Goal: Find specific page/section: Find specific page/section

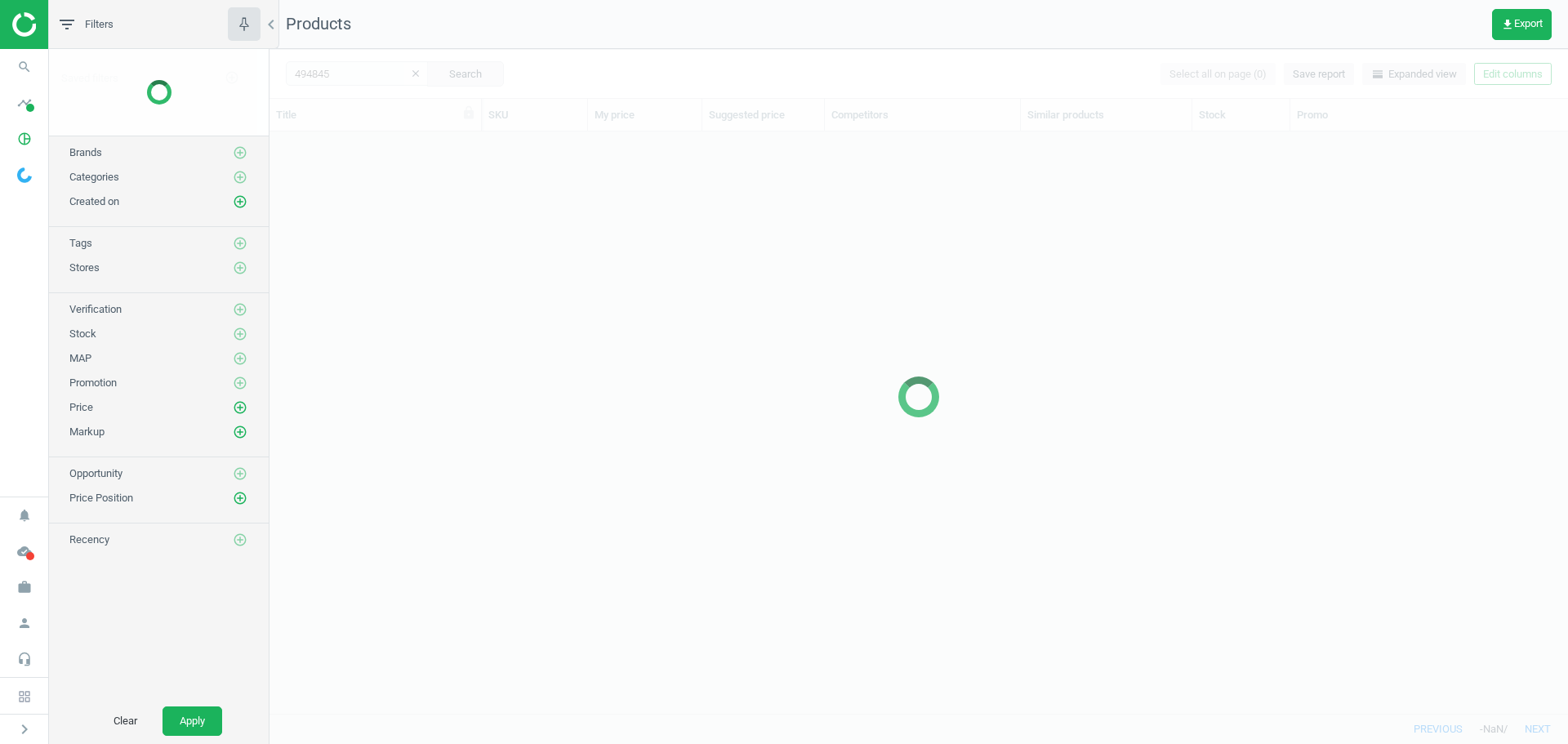
scroll to position [557, 1287]
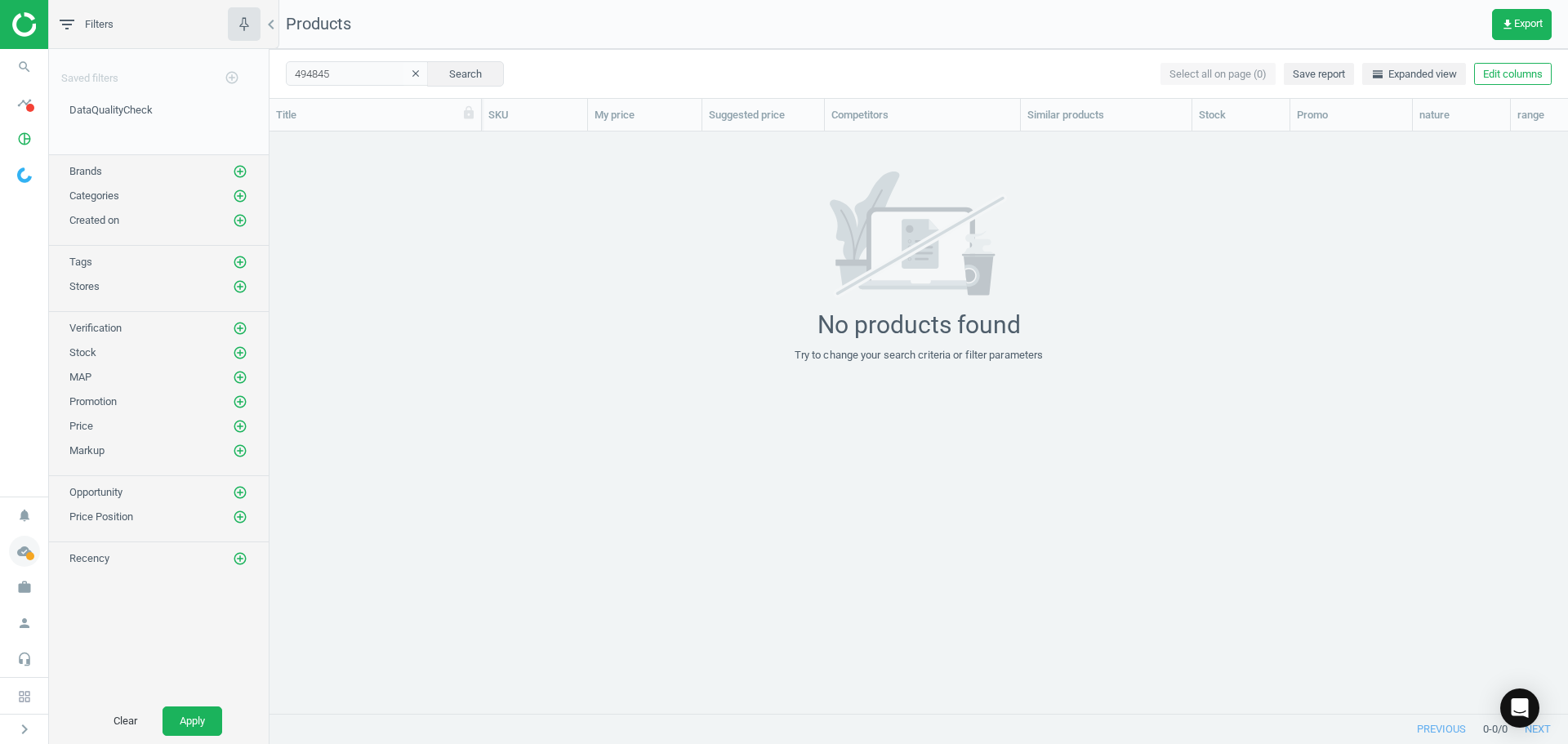
click at [20, 565] on icon "cloud_done" at bounding box center [25, 552] width 31 height 31
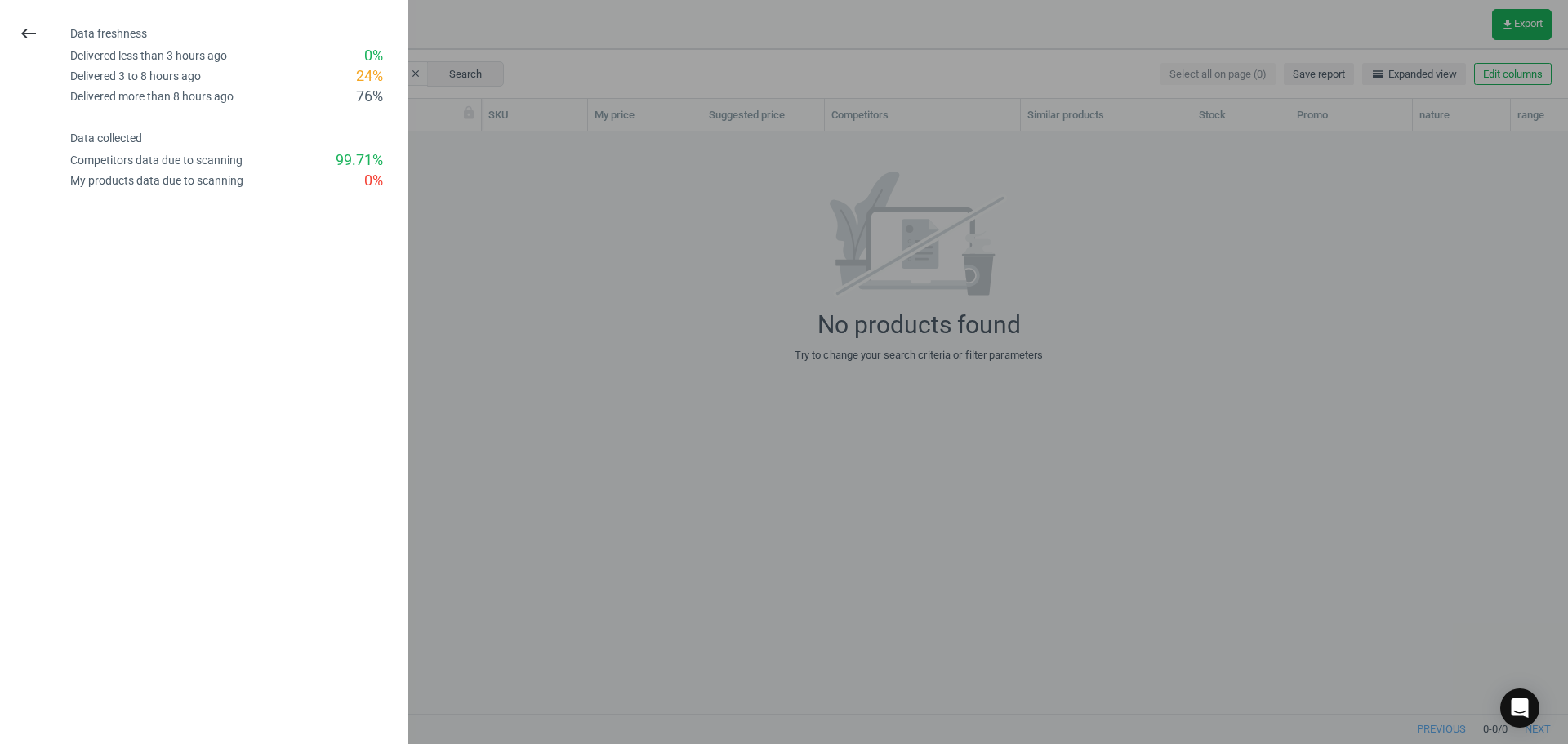
click at [8, 27] on div "keyboard_backspace" at bounding box center [29, 34] width 58 height 39
click at [25, 24] on icon "keyboard_backspace" at bounding box center [28, 33] width 19 height 19
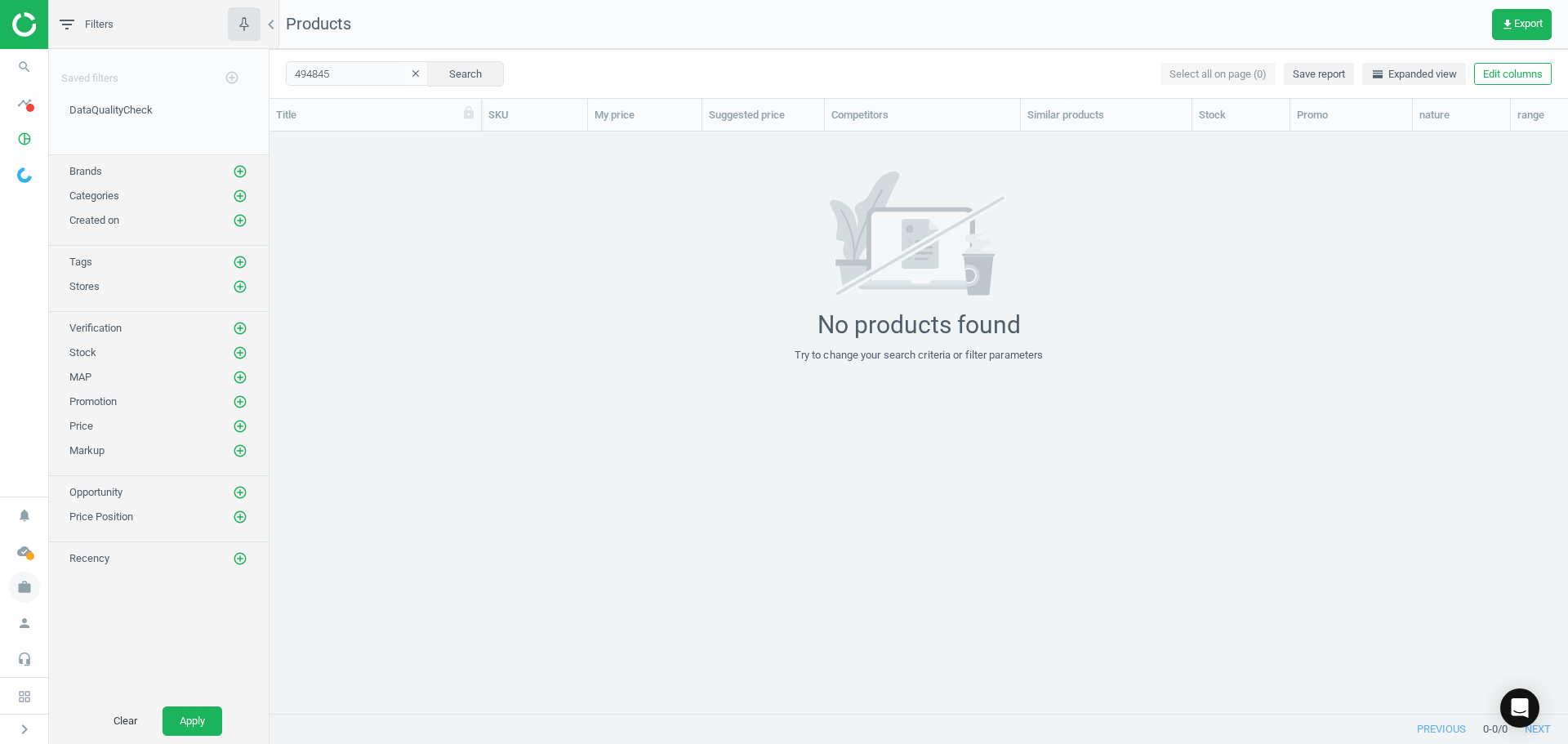
click at [25, 591] on icon "work" at bounding box center [25, 587] width 31 height 31
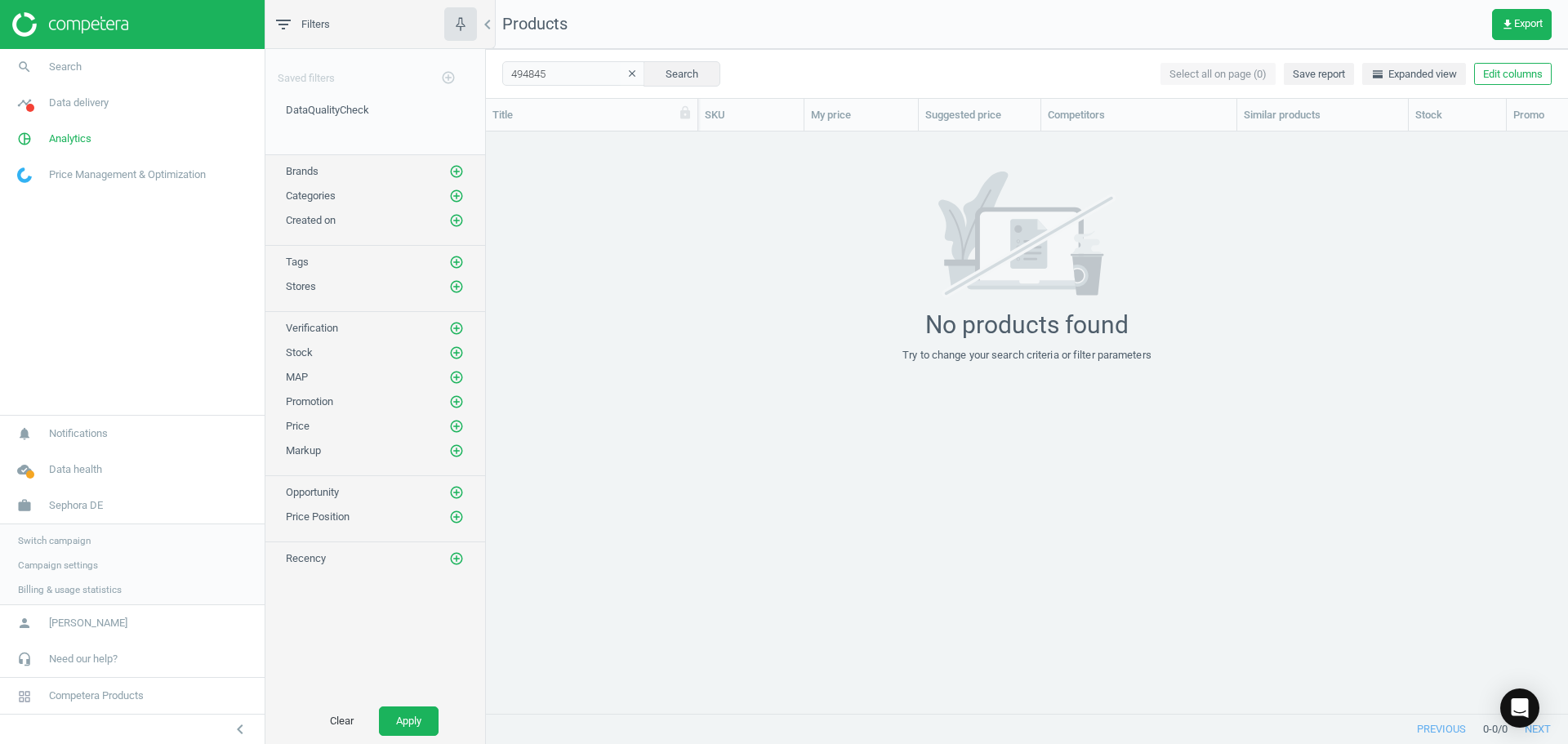
scroll to position [557, 1070]
click at [67, 506] on span "Sephora DE" at bounding box center [76, 504] width 54 height 15
click at [59, 587] on span "Sephora DE" at bounding box center [76, 587] width 54 height 15
click at [64, 539] on span "Switch campaign" at bounding box center [54, 539] width 73 height 13
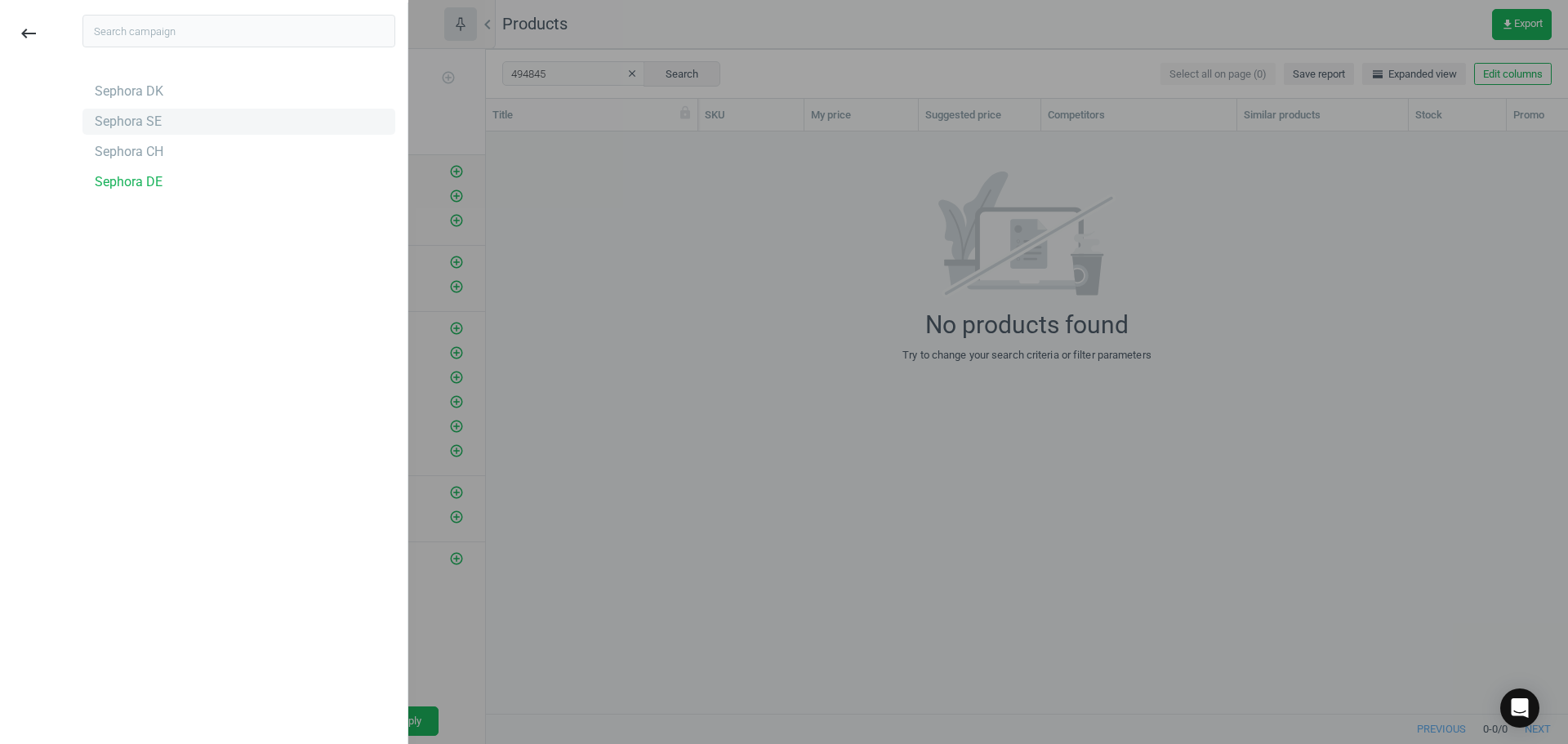
click at [148, 122] on div "Sephora SE" at bounding box center [128, 121] width 67 height 18
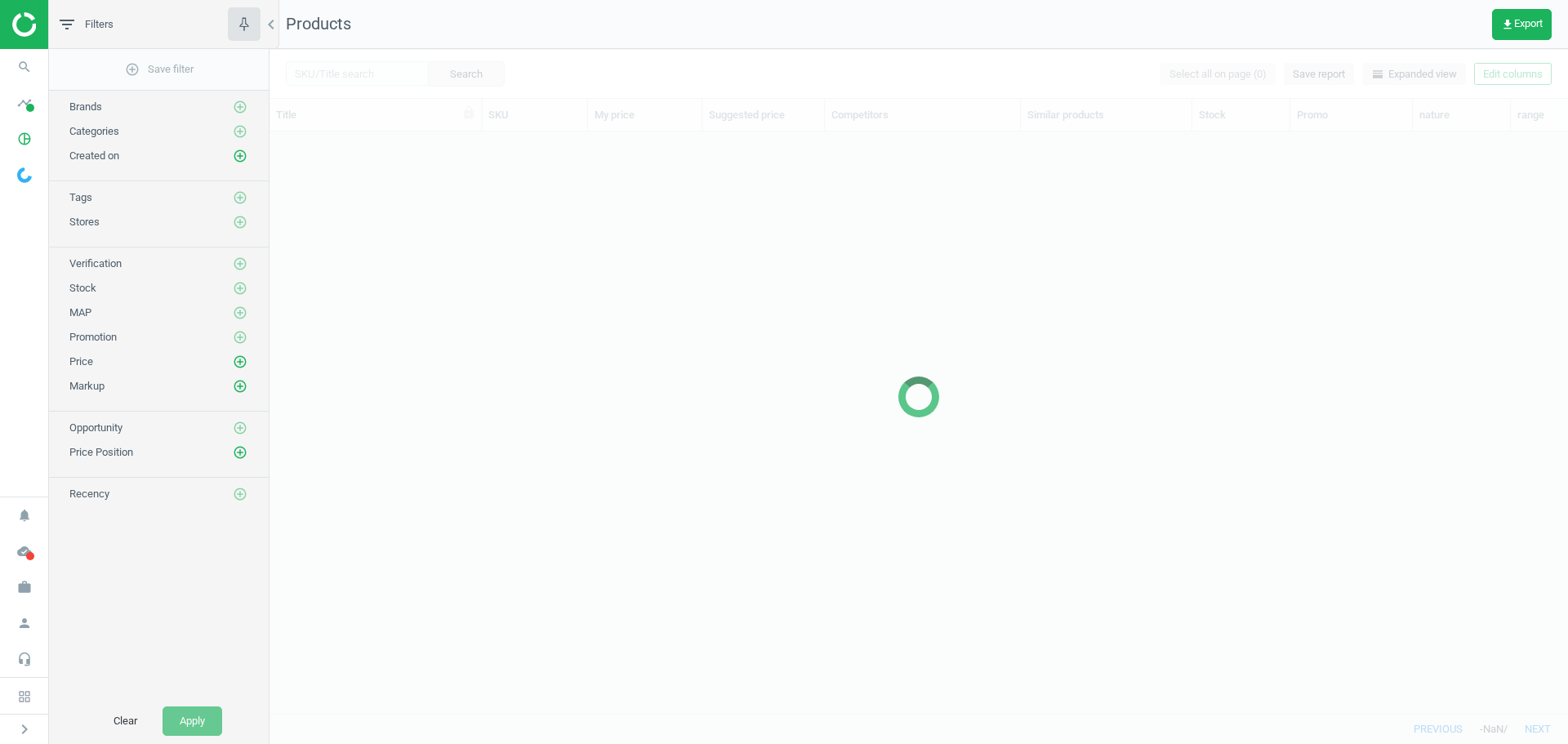
scroll to position [557, 1287]
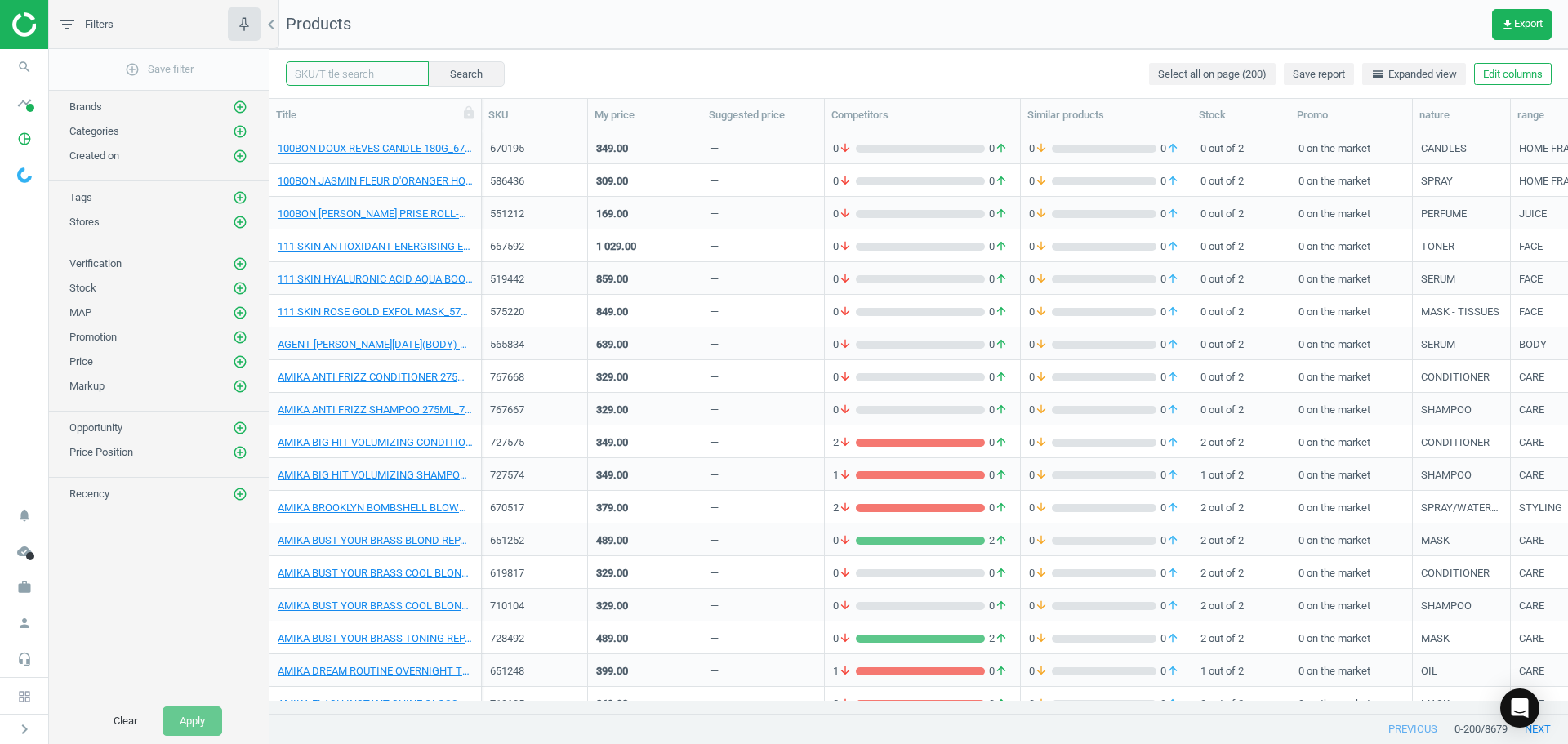
click at [336, 72] on input "text" at bounding box center [357, 73] width 143 height 25
paste input "438519"
type input "438519"
click at [470, 81] on button "Search" at bounding box center [465, 73] width 77 height 25
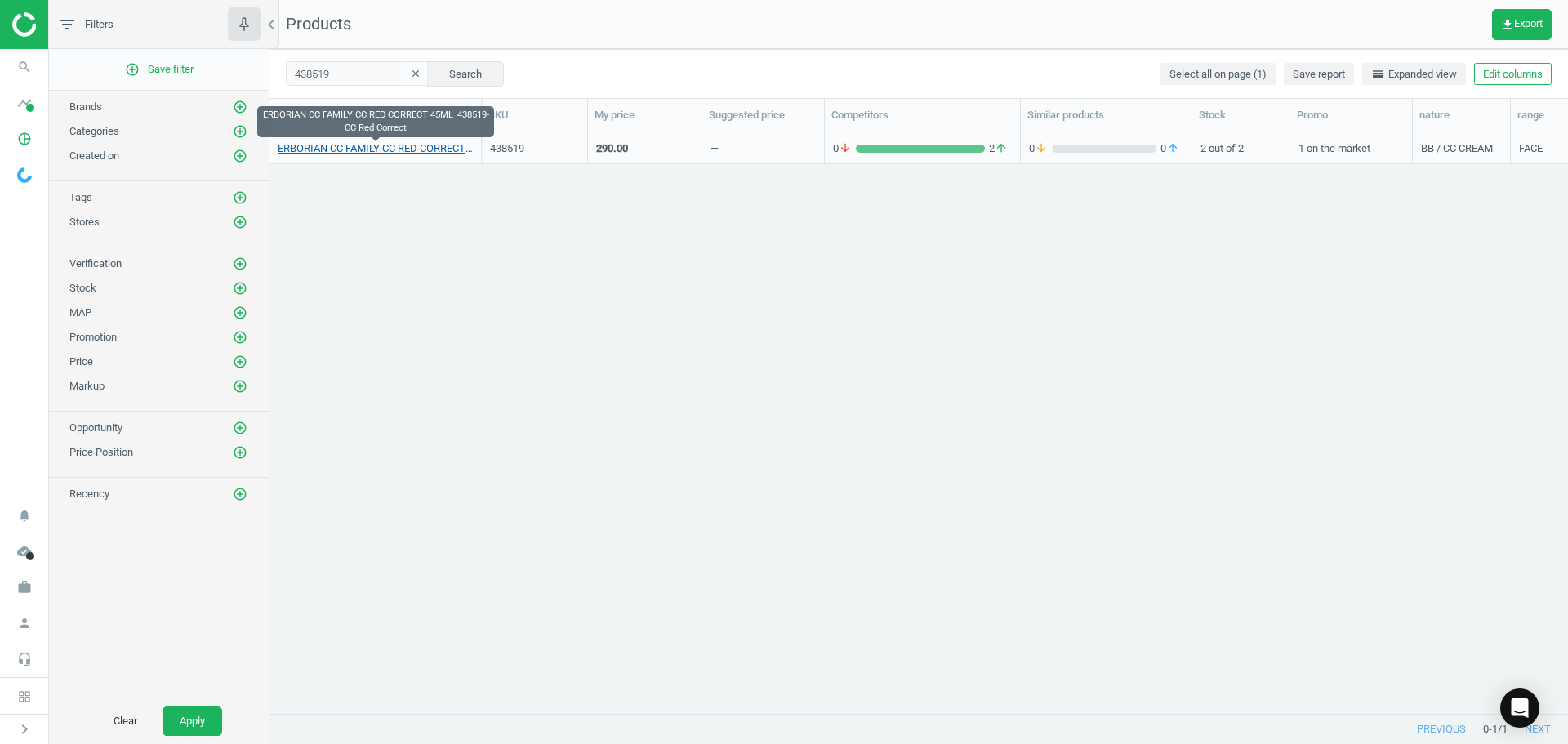
click at [369, 155] on link "ERBORIAN CC FAMILY CC RED CORRECT 45ML_438519-CC Red Correct" at bounding box center [374, 149] width 195 height 15
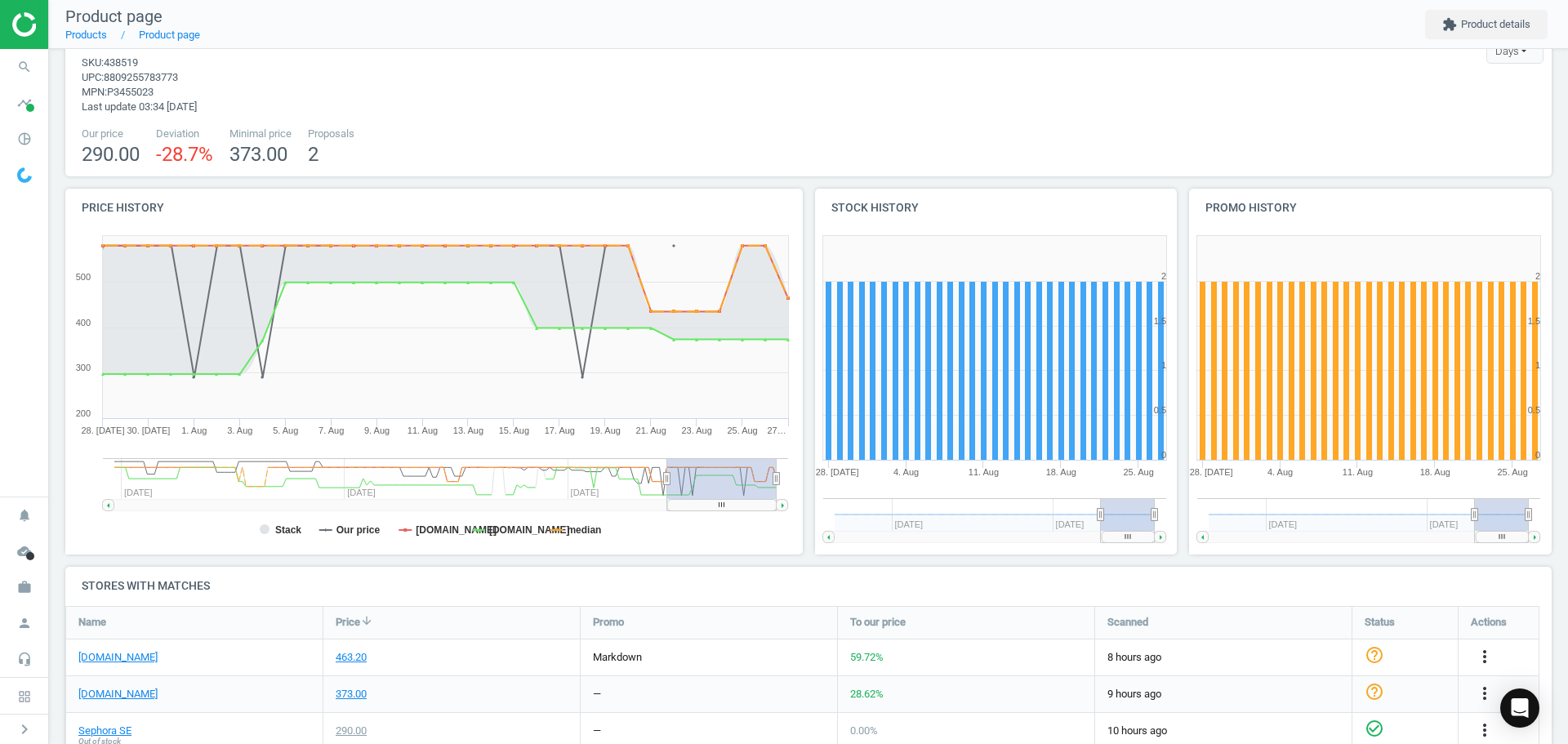
scroll to position [103, 0]
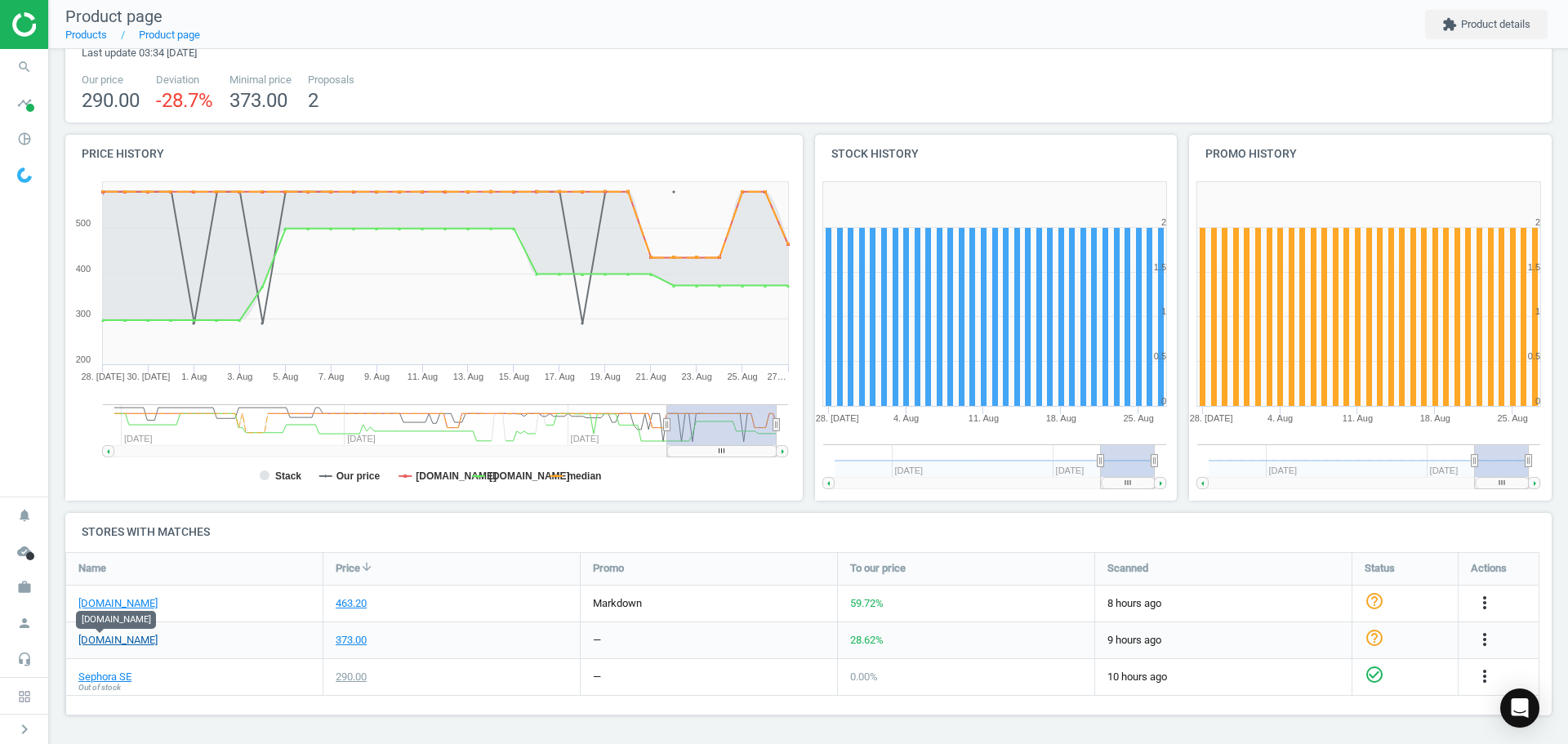
click at [110, 646] on link "[DOMAIN_NAME]" at bounding box center [118, 640] width 80 height 15
